Goal: Task Accomplishment & Management: Manage account settings

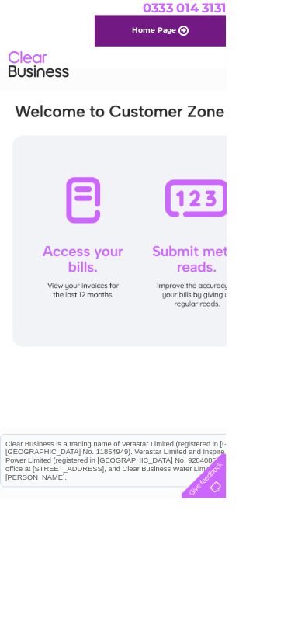
click at [119, 340] on div at bounding box center [253, 311] width 475 height 272
click at [134, 335] on div at bounding box center [253, 311] width 475 height 272
click at [96, 271] on div at bounding box center [253, 311] width 475 height 272
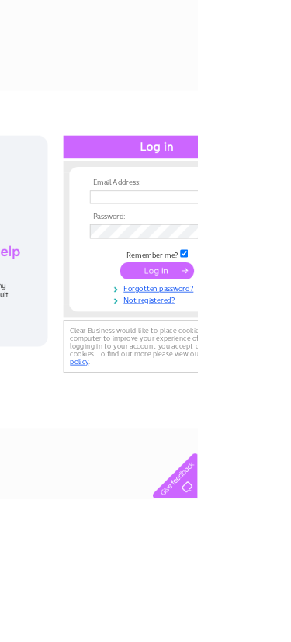
scroll to position [0, 393]
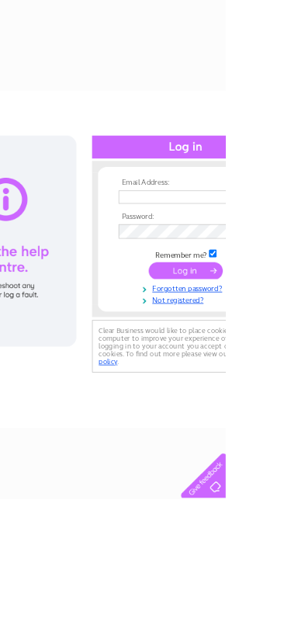
click at [197, 254] on input "text" at bounding box center [233, 254] width 160 height 17
type input "T"
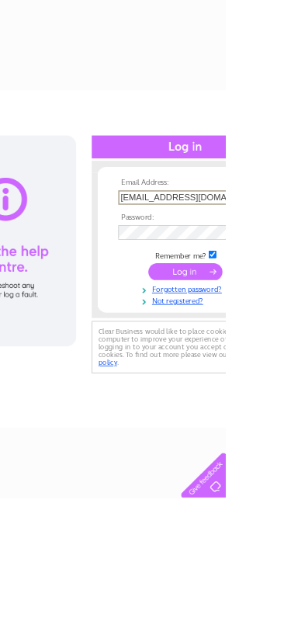
type input "thefantasticsausage@gmail.com"
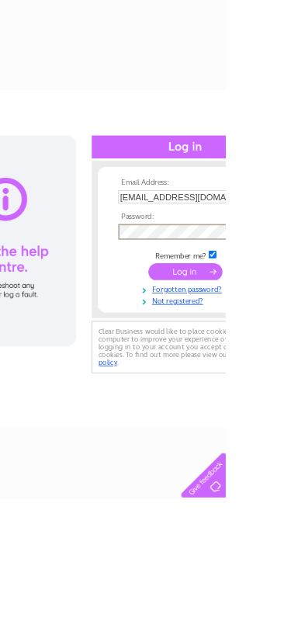
click at [253, 356] on input "submit" at bounding box center [240, 351] width 96 height 22
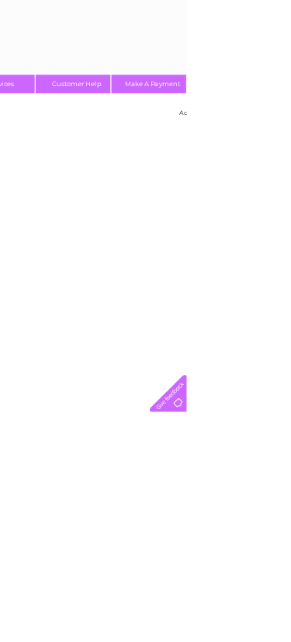
scroll to position [0, 315]
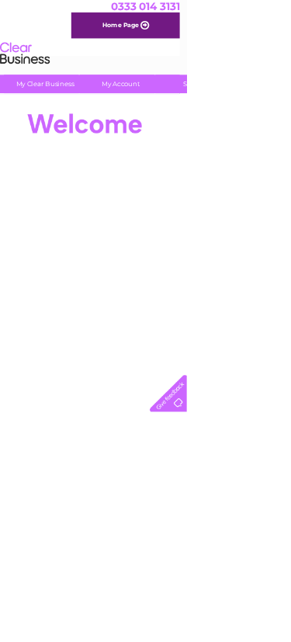
scroll to position [0, 0]
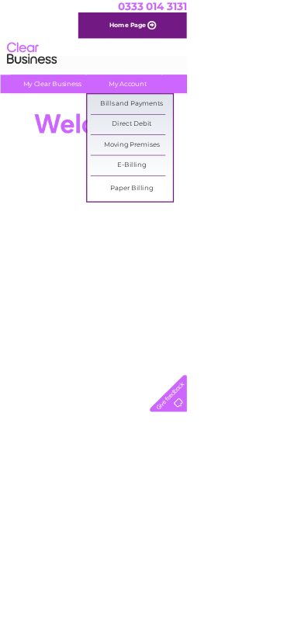
click at [235, 159] on link "Bills and Payments" at bounding box center [205, 162] width 128 height 31
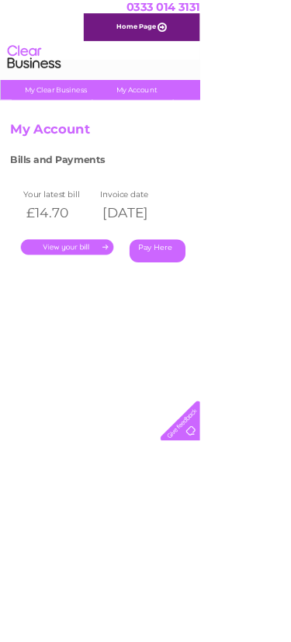
click at [118, 364] on link "." at bounding box center [97, 360] width 135 height 23
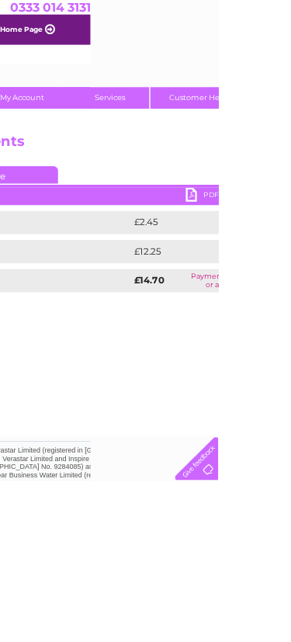
scroll to position [0, 171]
